Goal: Task Accomplishment & Management: Complete application form

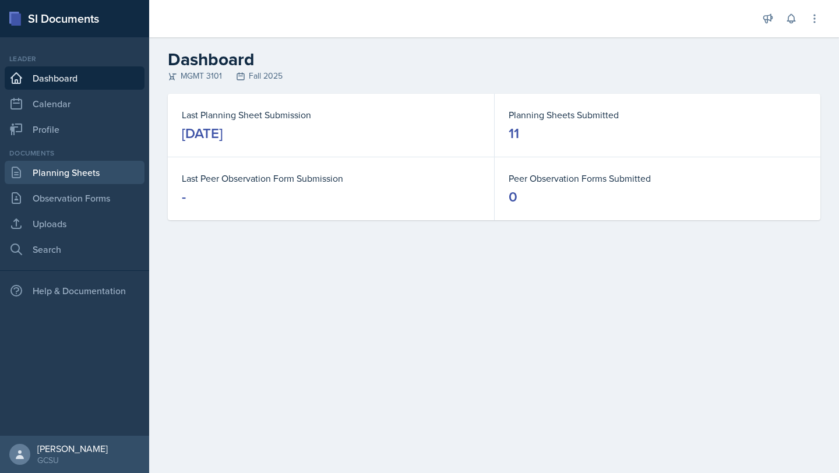
click at [80, 174] on link "Planning Sheets" at bounding box center [75, 172] width 140 height 23
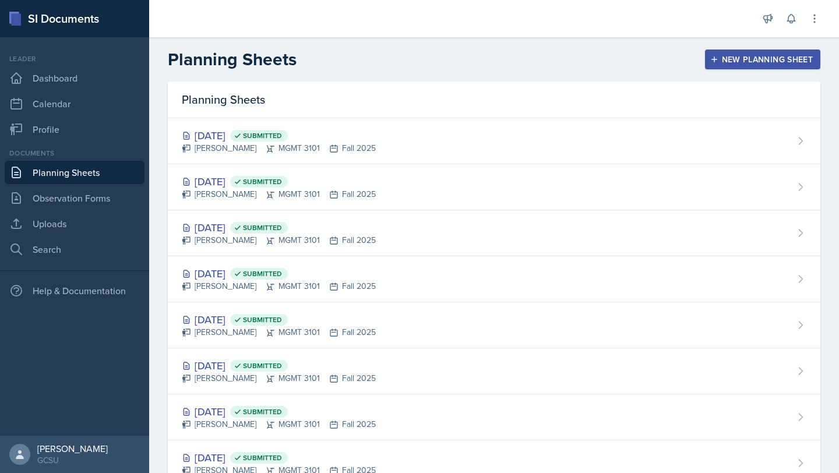
click at [765, 48] on header "Planning Sheets New Planning Sheet" at bounding box center [494, 59] width 690 height 44
click at [761, 62] on div "New Planning Sheet" at bounding box center [762, 59] width 100 height 9
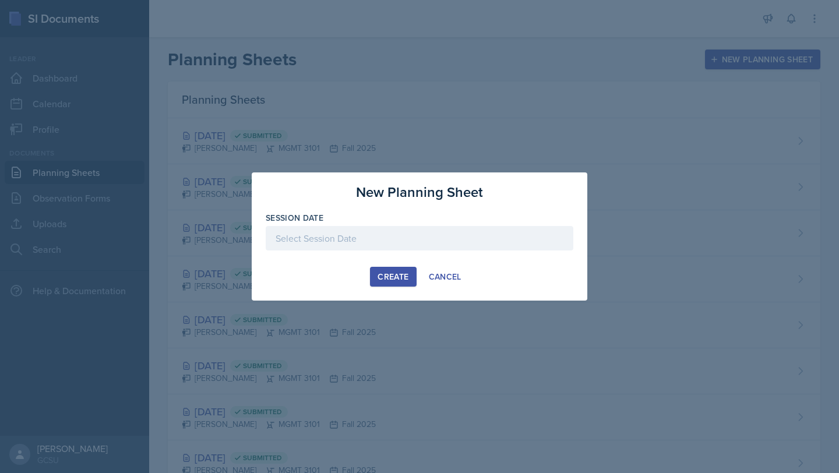
click at [446, 243] on div at bounding box center [420, 238] width 308 height 24
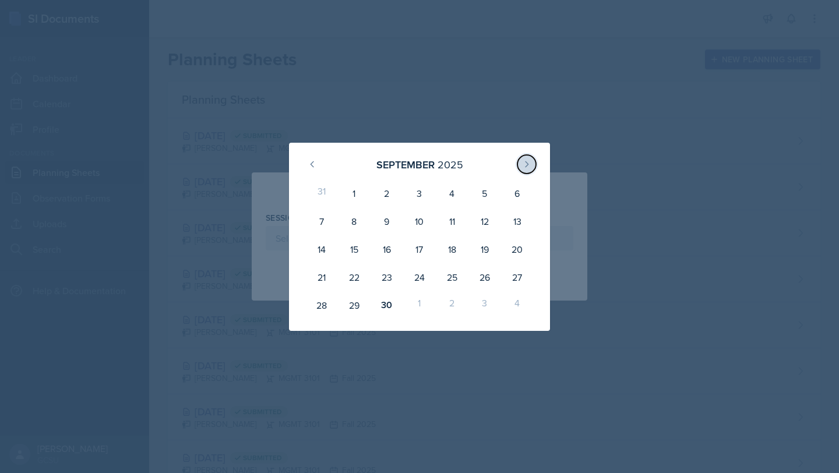
click at [532, 160] on button at bounding box center [526, 164] width 19 height 19
click at [454, 199] on div "2" at bounding box center [452, 193] width 33 height 28
type input "[DATE]"
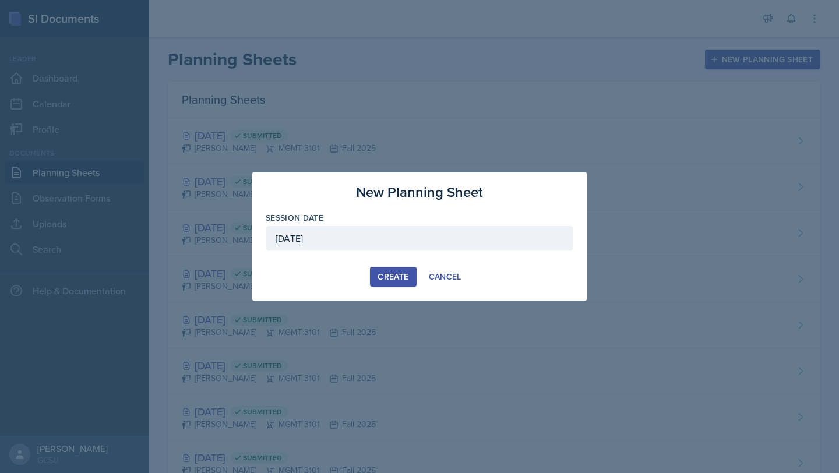
click at [401, 276] on div "Create" at bounding box center [392, 276] width 31 height 9
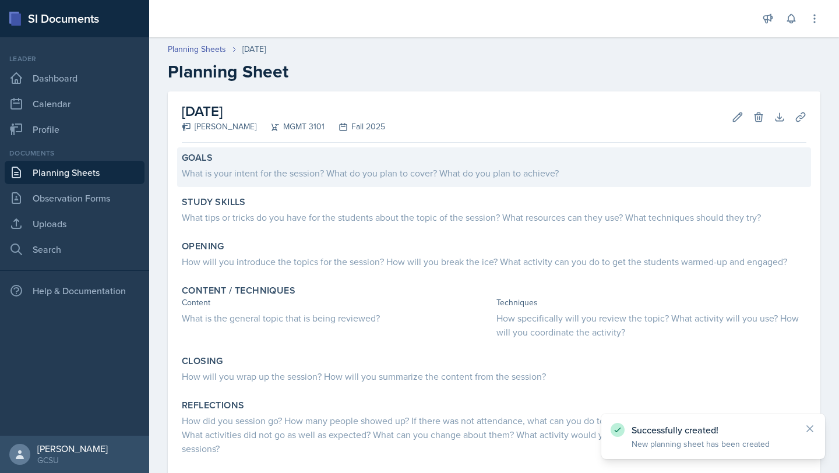
click at [256, 168] on div "What is your intent for the session? What do you plan to cover? What do you pla…" at bounding box center [494, 173] width 624 height 14
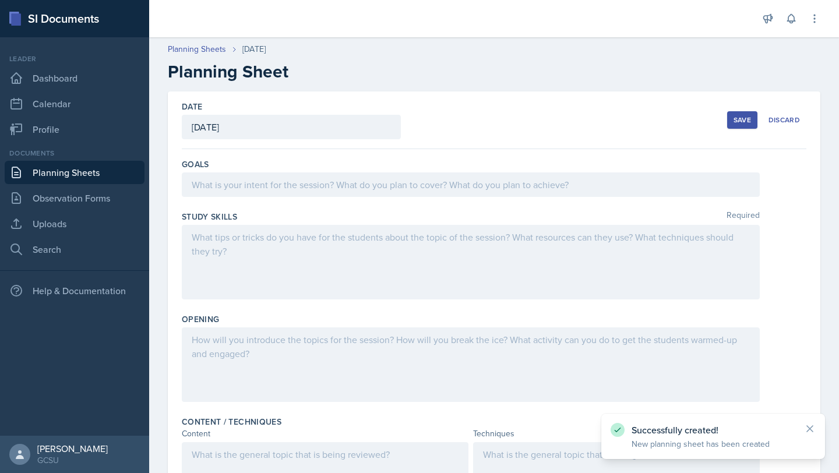
click at [259, 191] on div at bounding box center [471, 184] width 578 height 24
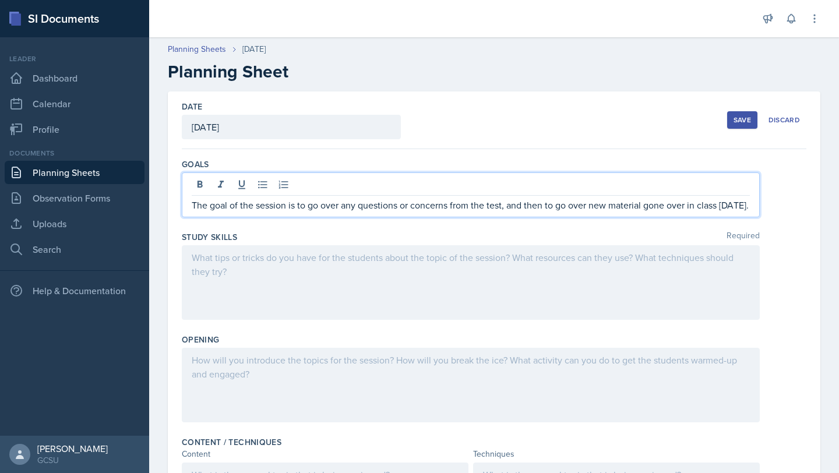
click at [781, 129] on div "Save Discard" at bounding box center [766, 120] width 79 height 27
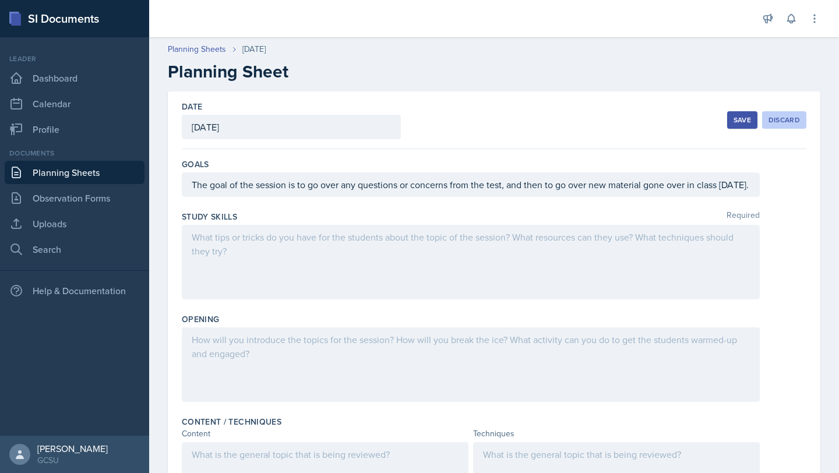
click at [782, 118] on div "Discard" at bounding box center [783, 119] width 31 height 9
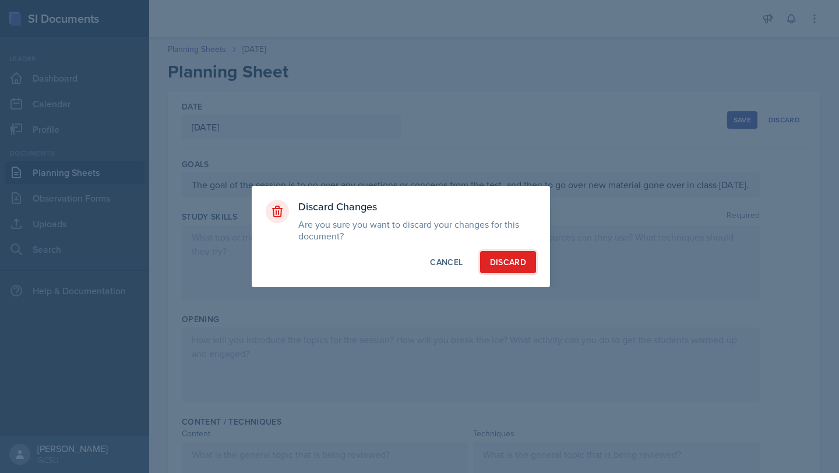
click at [503, 264] on div "Discard" at bounding box center [508, 262] width 36 height 12
